Goal: Task Accomplishment & Management: Manage account settings

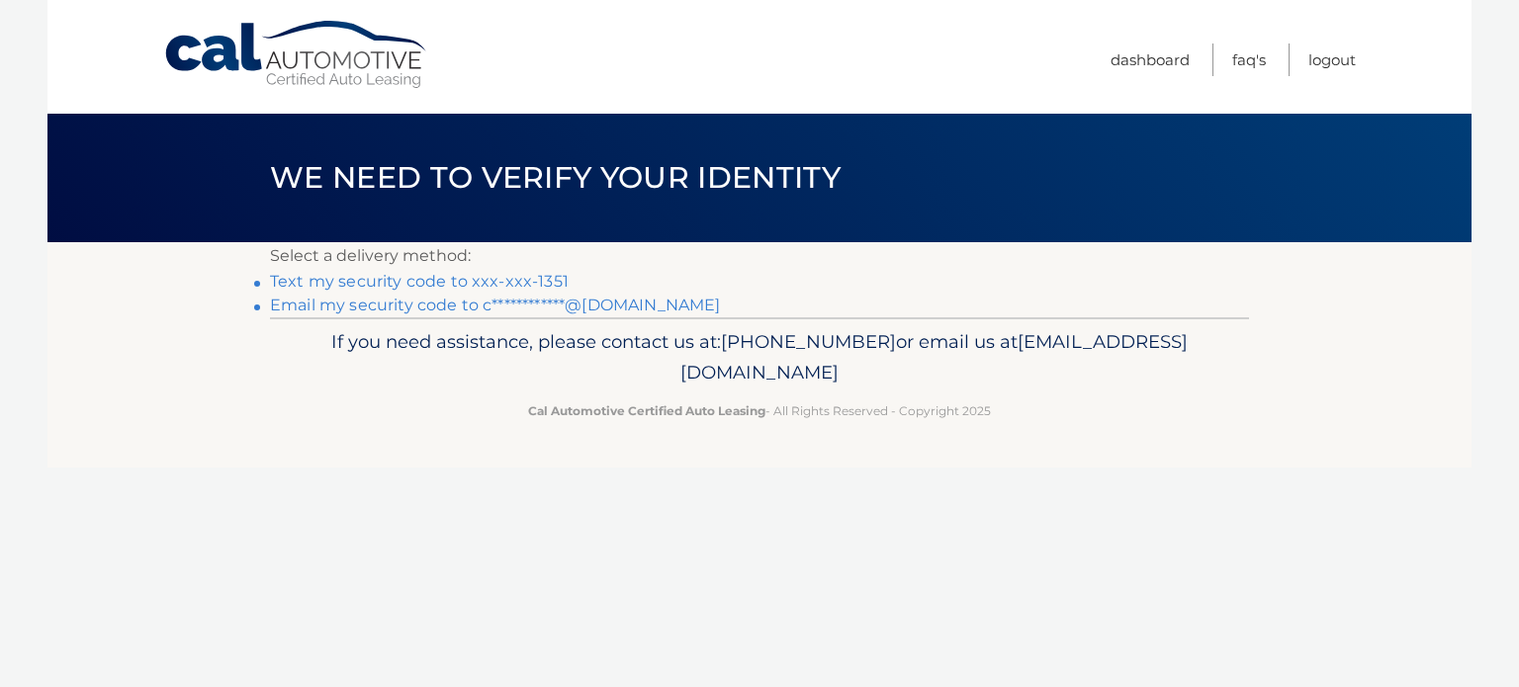
click at [402, 287] on link "Text my security code to xxx-xxx-1351" at bounding box center [419, 281] width 299 height 19
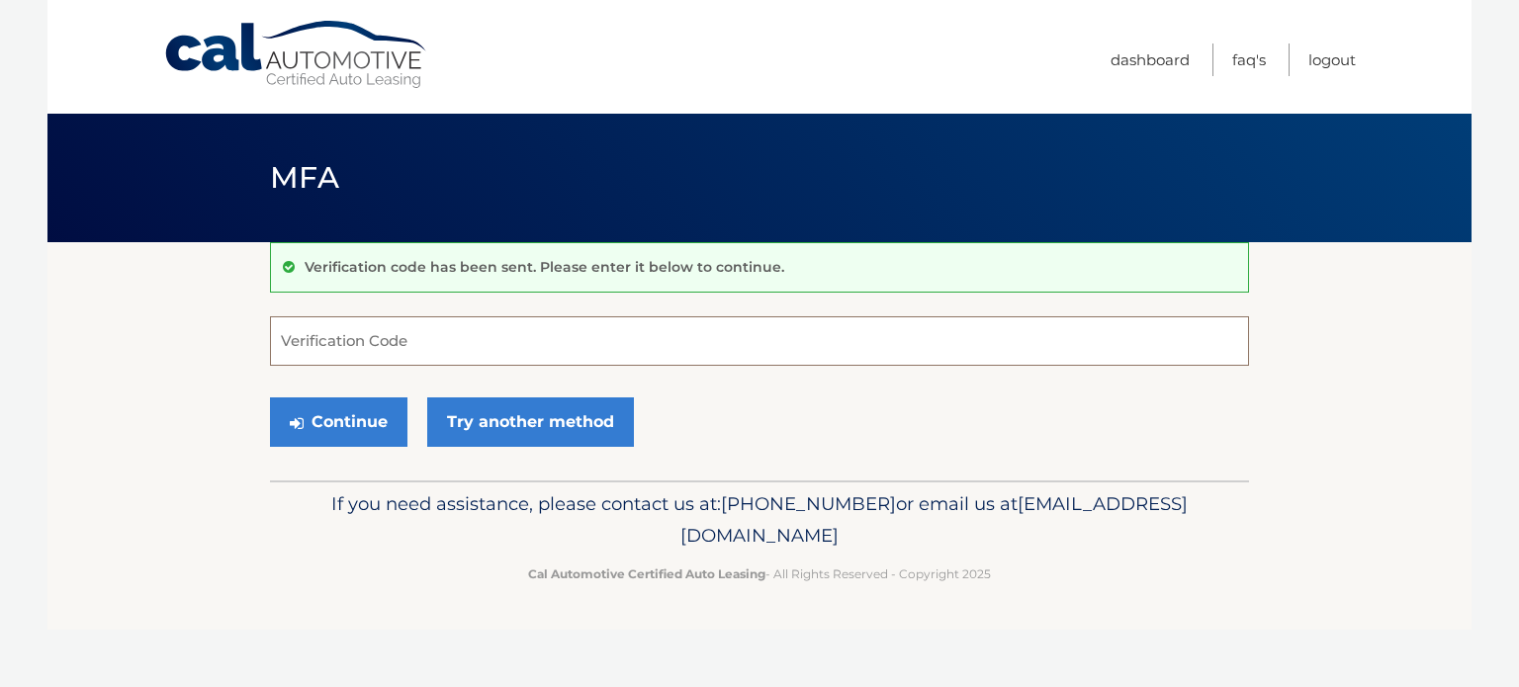
click at [328, 345] on input "Verification Code" at bounding box center [759, 340] width 979 height 49
type input "417873"
click at [349, 424] on button "Continue" at bounding box center [338, 421] width 137 height 49
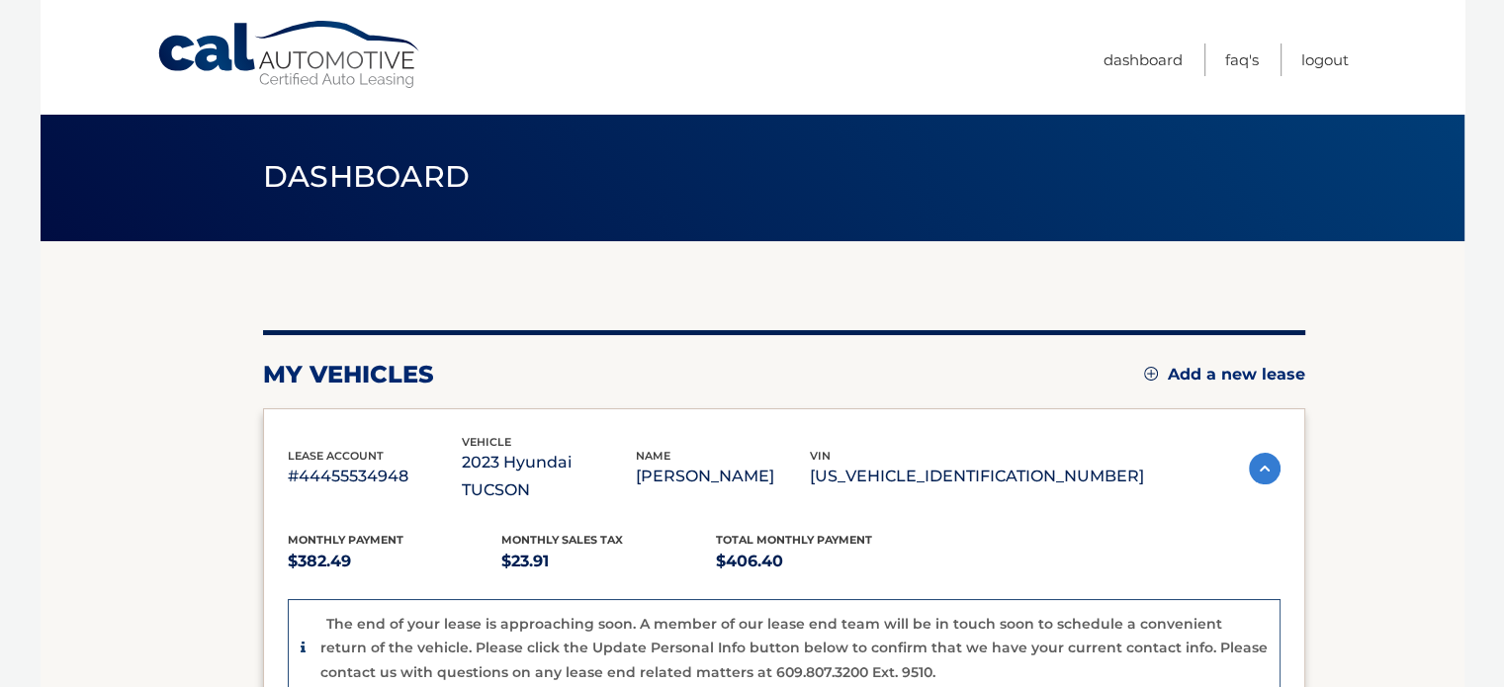
scroll to position [99, 0]
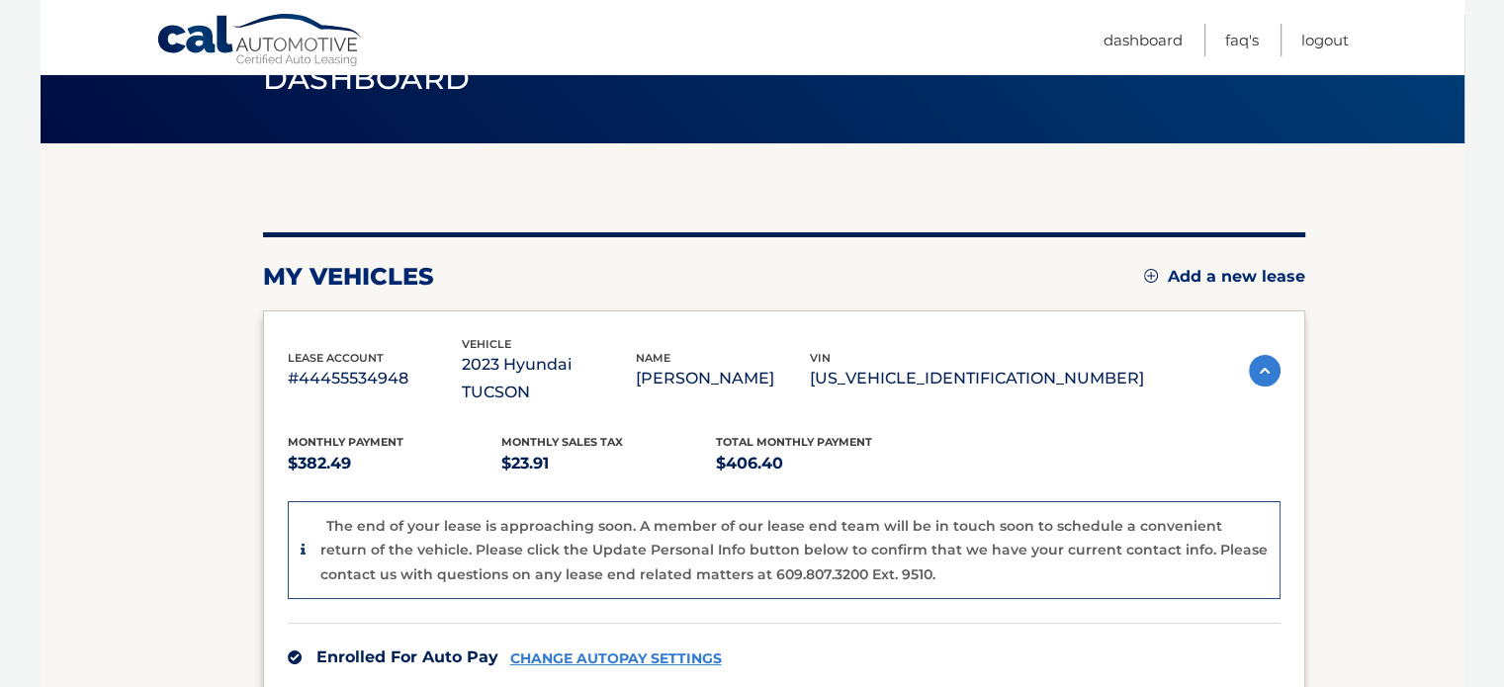
click at [1254, 355] on img at bounding box center [1265, 371] width 32 height 32
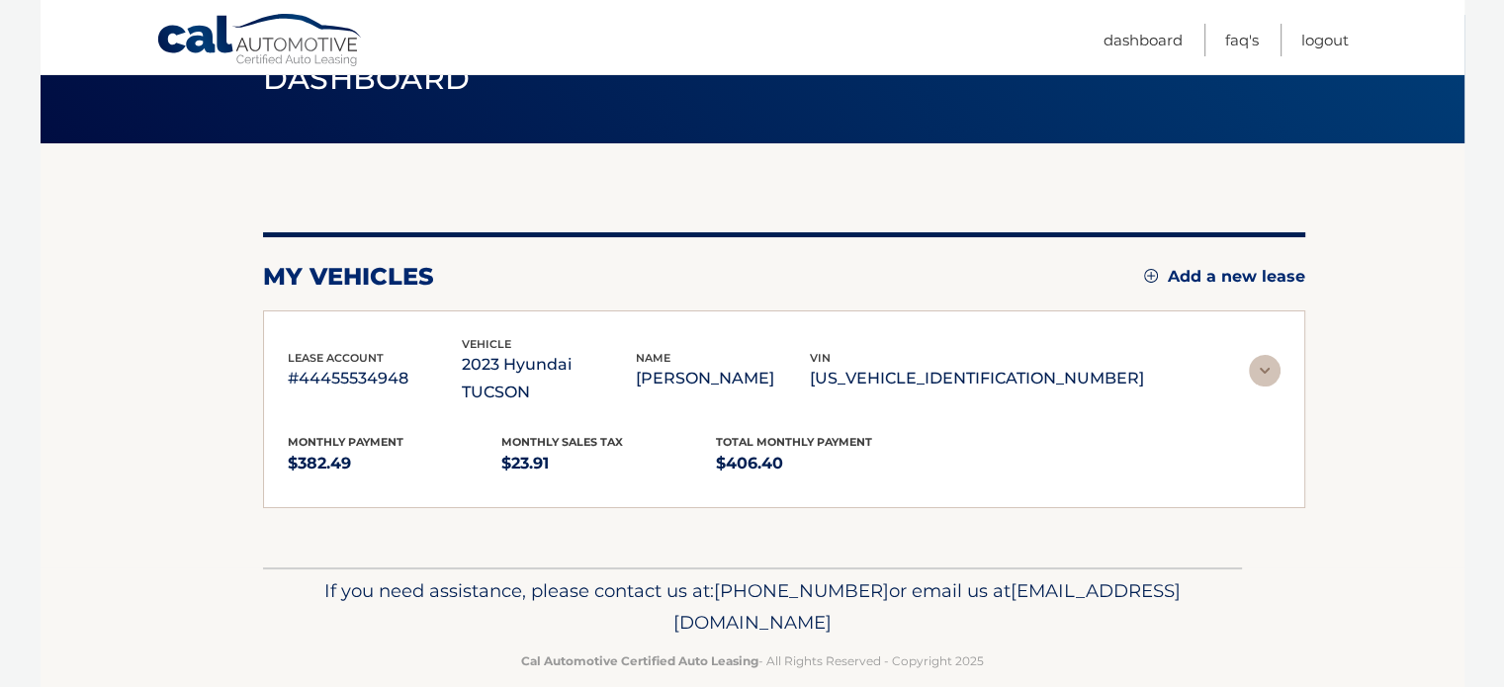
scroll to position [23, 0]
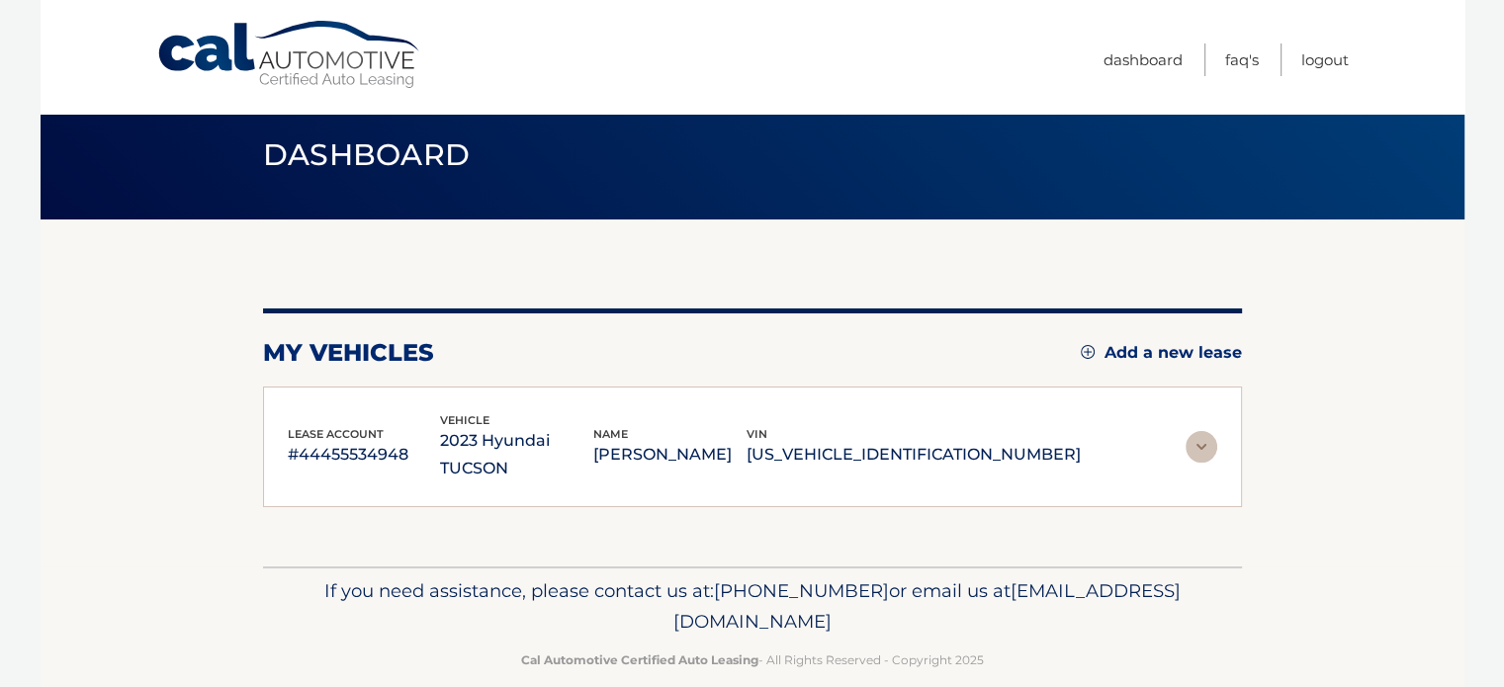
click at [1203, 431] on img at bounding box center [1201, 447] width 32 height 32
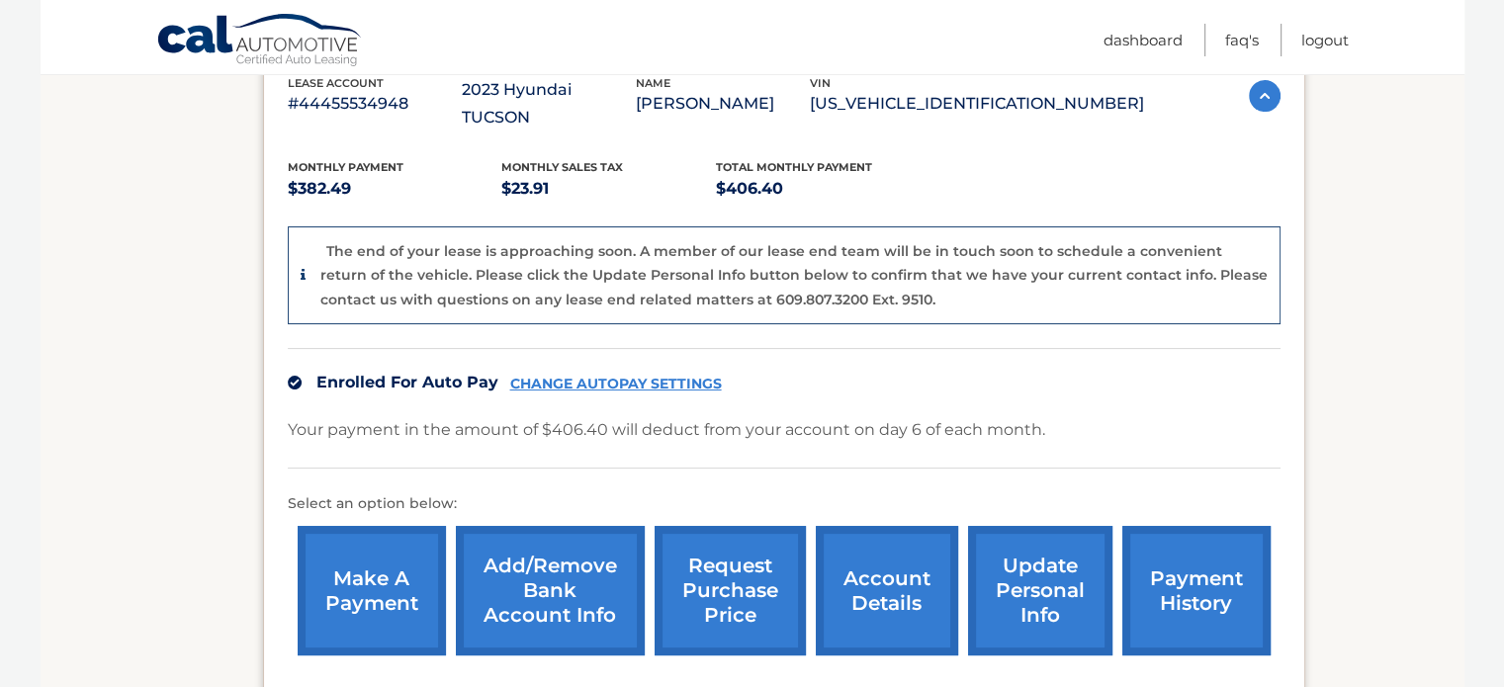
scroll to position [395, 0]
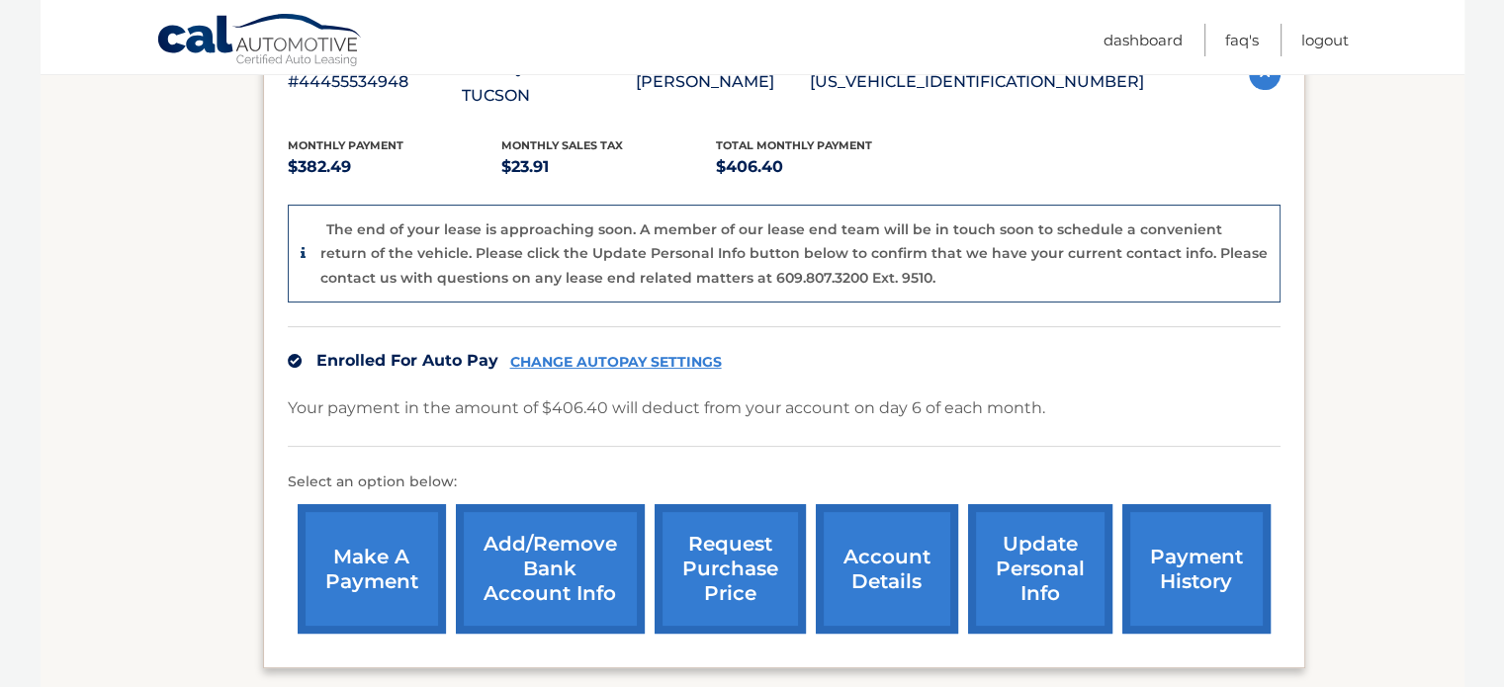
click at [1202, 549] on link "payment history" at bounding box center [1196, 569] width 148 height 130
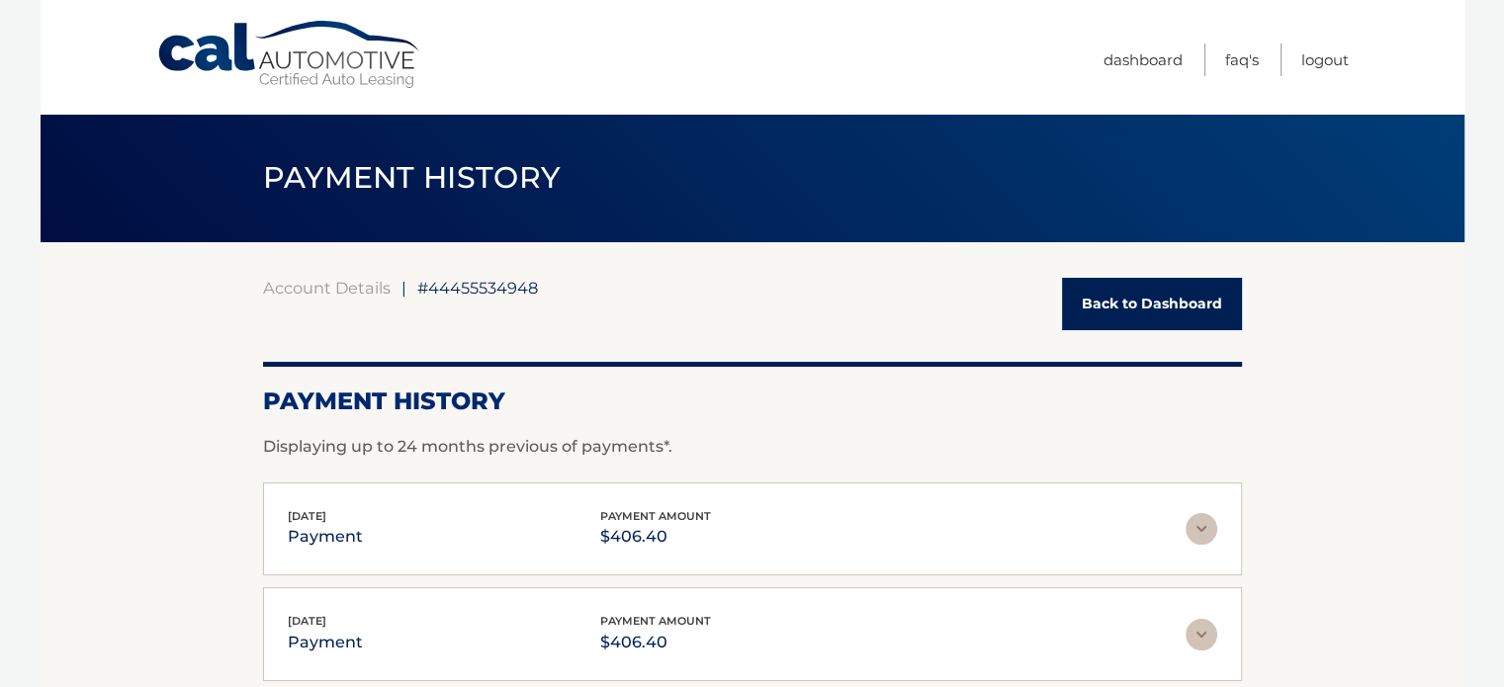
click at [1209, 533] on img at bounding box center [1201, 529] width 32 height 32
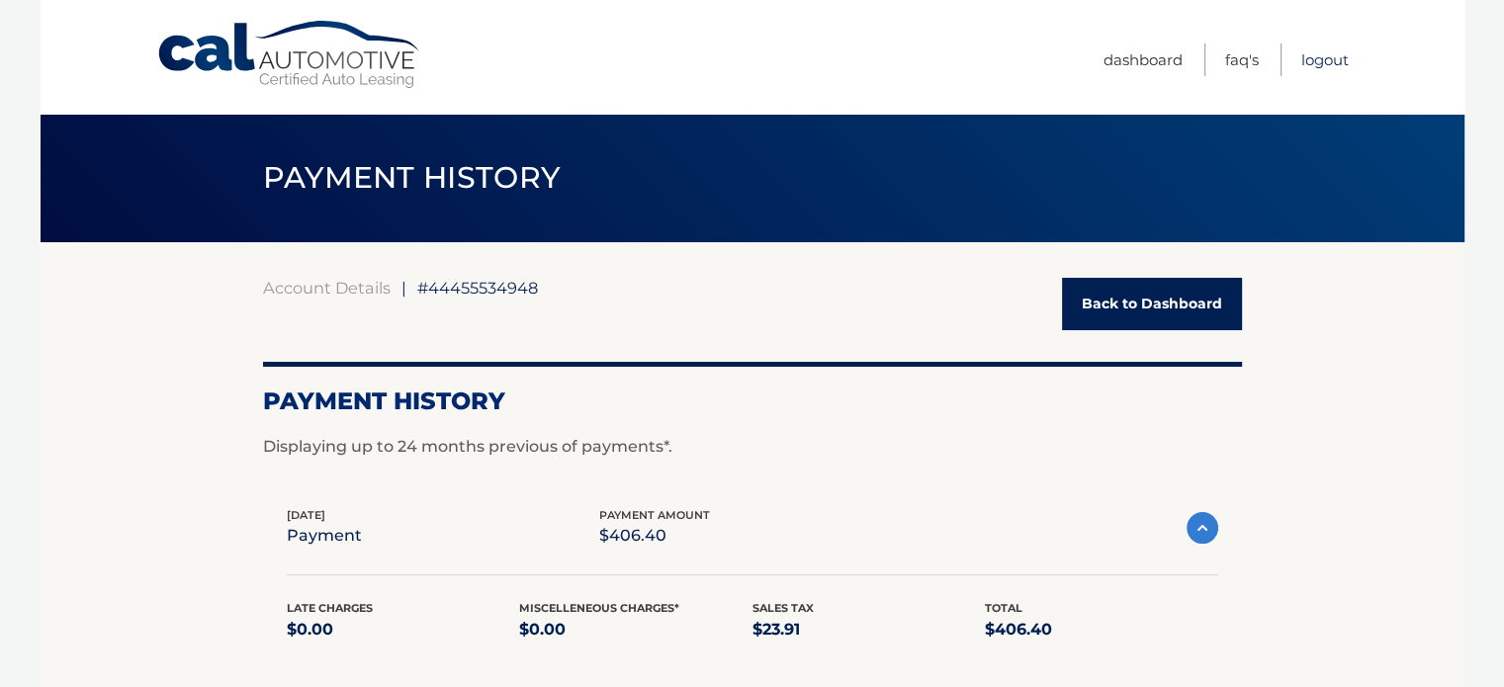
click at [1329, 60] on link "Logout" at bounding box center [1324, 59] width 47 height 33
